Goal: Task Accomplishment & Management: Complete application form

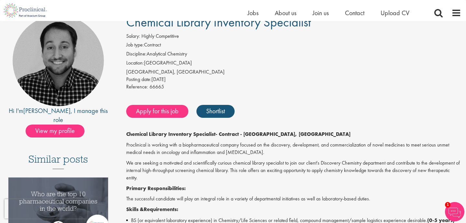
scroll to position [62, 0]
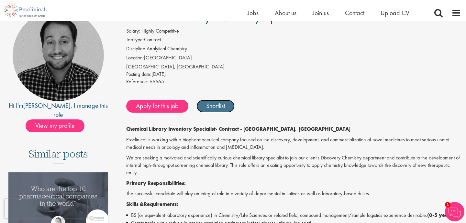
click at [225, 107] on link "Shortlist" at bounding box center [215, 106] width 38 height 13
click at [223, 109] on link "Shortlisted" at bounding box center [218, 106] width 45 height 13
click at [223, 109] on link "Shortlist" at bounding box center [215, 106] width 38 height 13
click at [223, 109] on link "Shortlisted" at bounding box center [218, 106] width 45 height 13
click at [223, 109] on link "Shortlist" at bounding box center [215, 106] width 38 height 13
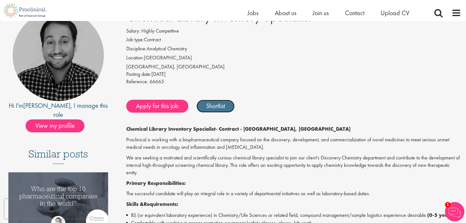
click at [223, 109] on link "Shortlist" at bounding box center [215, 106] width 38 height 13
click at [223, 109] on link "Shortlisted" at bounding box center [218, 106] width 45 height 13
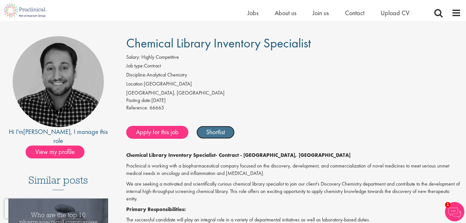
scroll to position [36, 0]
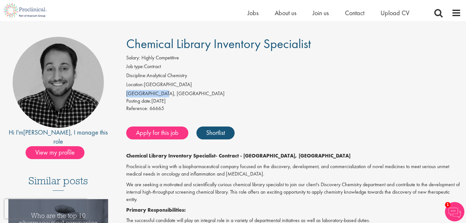
drag, startPoint x: 162, startPoint y: 93, endPoint x: 125, endPoint y: 91, distance: 36.9
click at [125, 91] on div "Salary: Highly Competitive Job type: Contract Discipline: Analytical Chemistry …" at bounding box center [293, 84] width 344 height 60
copy div "Wilmington, USA"
click at [194, 171] on p "Proclinical is working with a biopharmaceutical company focused on the discover…" at bounding box center [293, 170] width 335 height 15
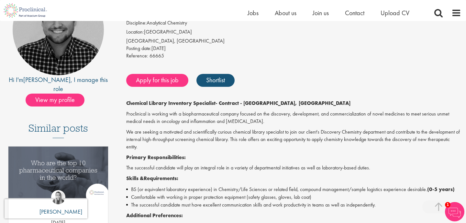
scroll to position [102, 0]
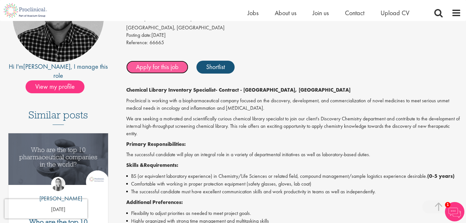
click at [173, 69] on link "Apply for this job" at bounding box center [157, 67] width 62 height 13
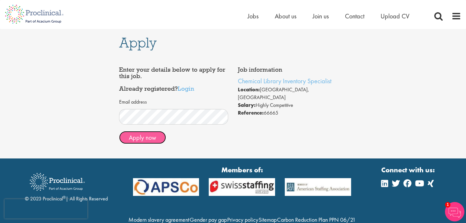
click at [136, 135] on button "Apply now" at bounding box center [142, 137] width 47 height 13
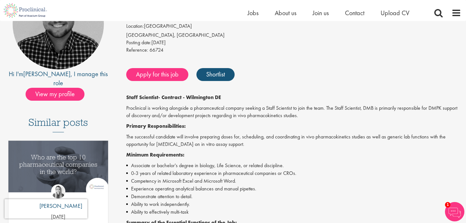
scroll to position [94, 0]
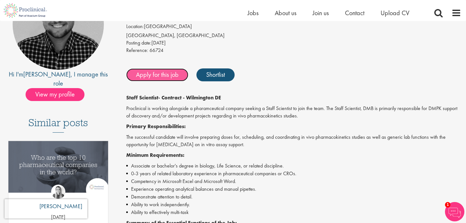
click at [171, 77] on link "Apply for this job" at bounding box center [157, 75] width 62 height 13
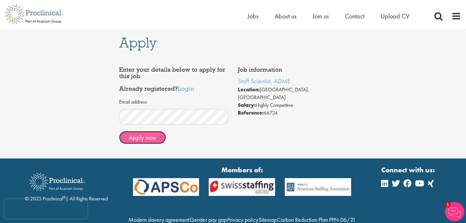
click at [154, 139] on button "Apply now" at bounding box center [142, 137] width 47 height 13
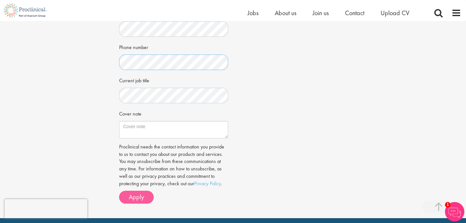
scroll to position [161, 0]
click at [127, 194] on button "Apply" at bounding box center [136, 197] width 35 height 13
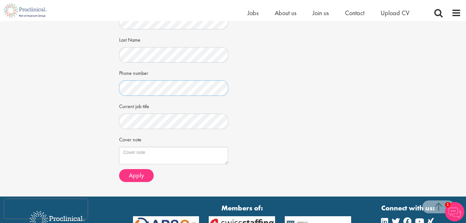
scroll to position [143, 0]
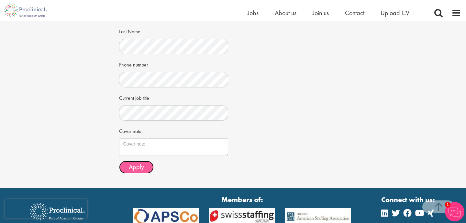
click at [127, 163] on button "Apply" at bounding box center [136, 167] width 35 height 13
